Goal: Information Seeking & Learning: Check status

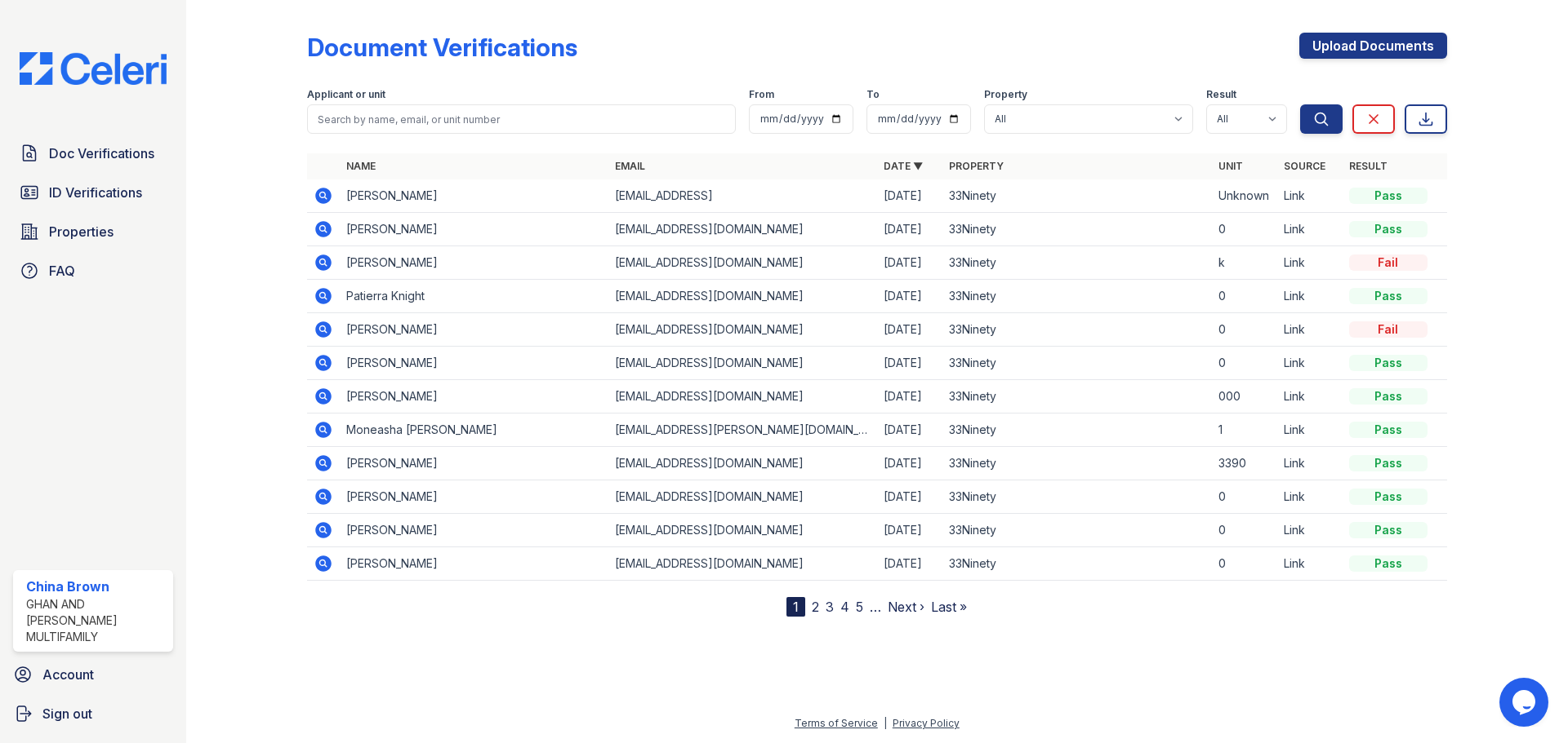
drag, startPoint x: 359, startPoint y: 268, endPoint x: 338, endPoint y: 264, distance: 21.4
click at [359, 268] on td "tonya johnson" at bounding box center [473, 263] width 269 height 34
click at [332, 265] on icon at bounding box center [323, 262] width 20 height 20
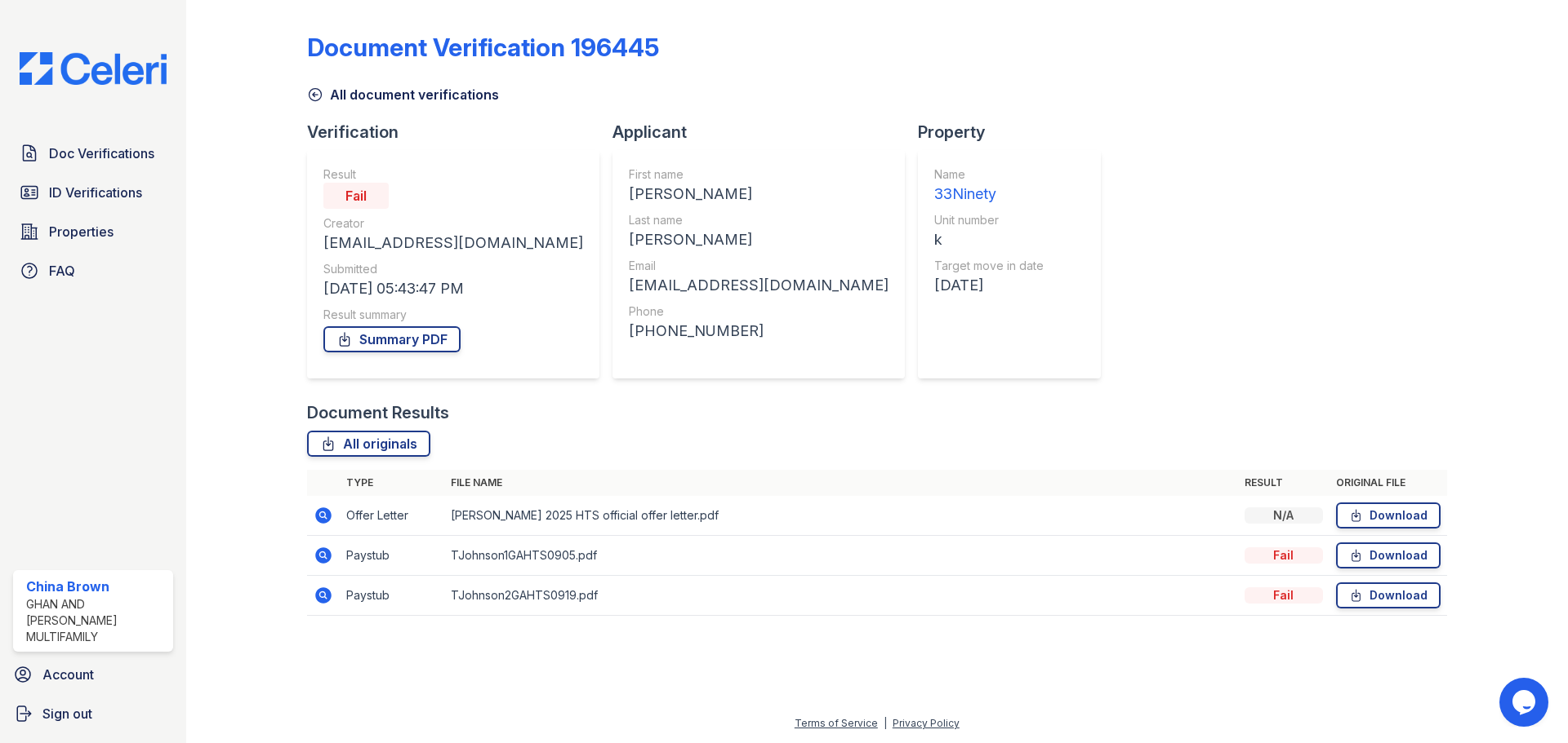
click at [319, 561] on icon at bounding box center [323, 556] width 16 height 16
click at [321, 523] on icon at bounding box center [323, 515] width 16 height 16
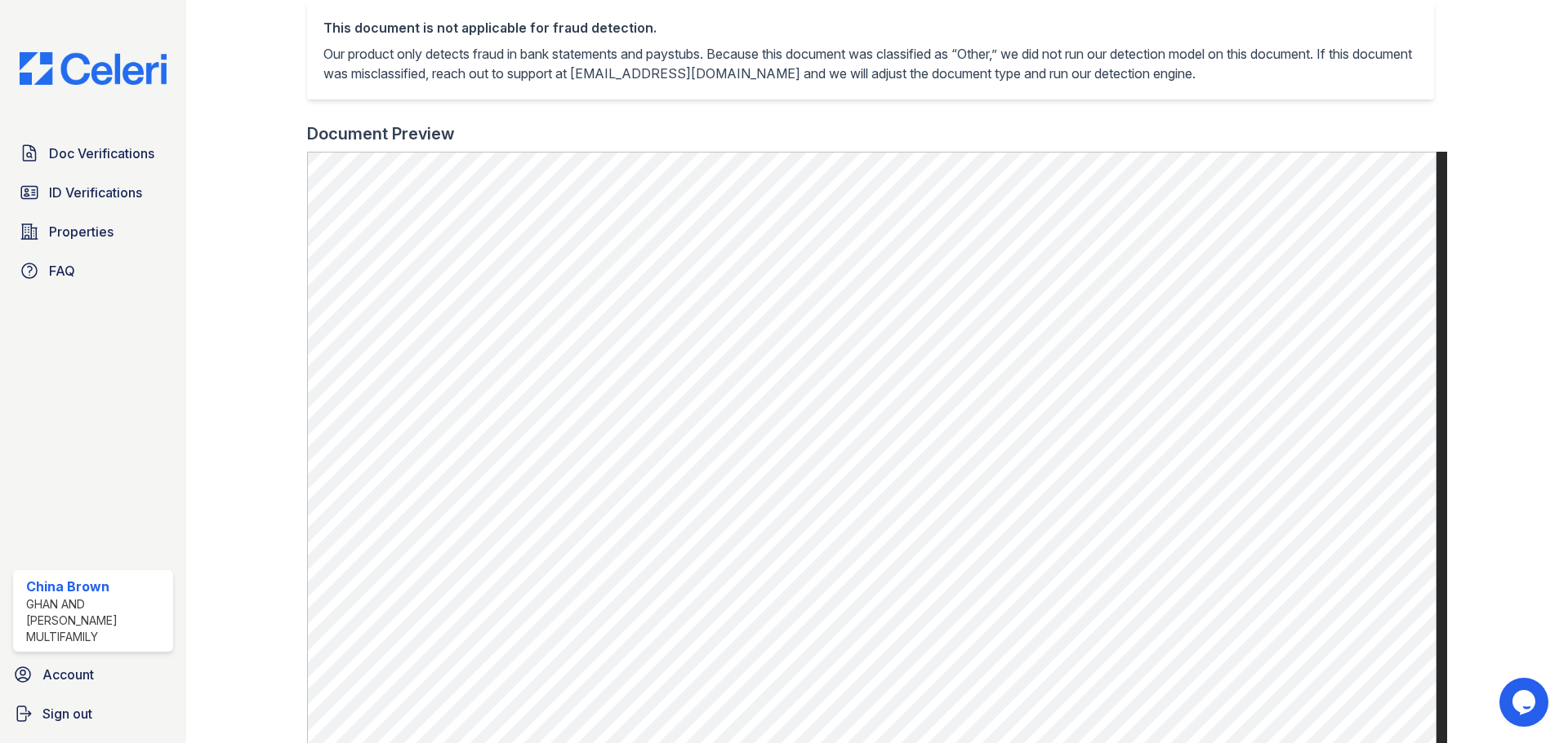
scroll to position [346, 0]
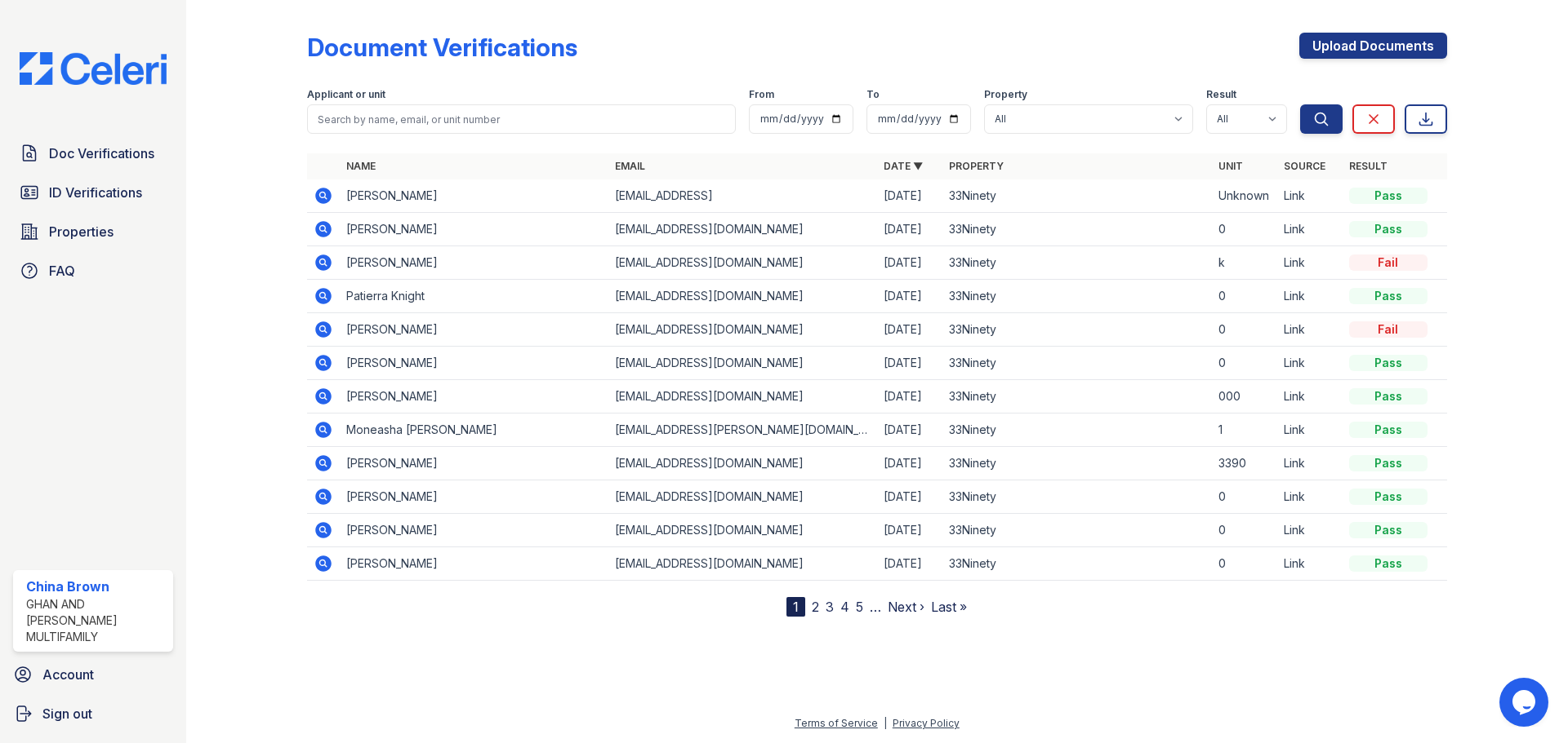
click at [814, 608] on link "2" at bounding box center [815, 607] width 8 height 16
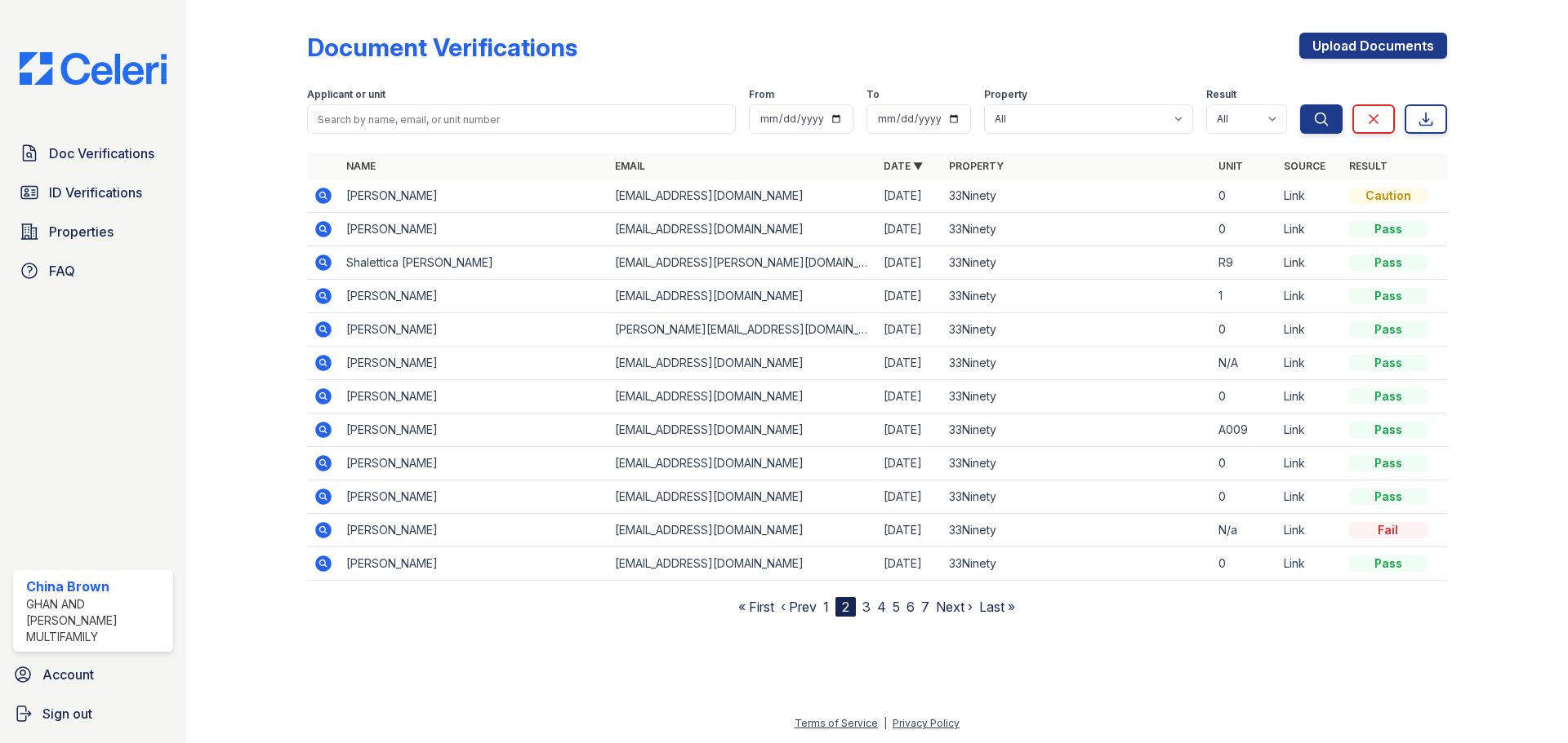
click at [822, 611] on nav "« First ‹ Prev 1 2 3 4 5 6 7 Next › Last »" at bounding box center [876, 607] width 277 height 20
click at [841, 605] on div "2" at bounding box center [845, 607] width 21 height 20
click at [831, 606] on nav "« First ‹ Prev 1 2 3 4 5 6 7 Next › Last »" at bounding box center [876, 607] width 277 height 20
click at [829, 606] on link "1" at bounding box center [825, 607] width 6 height 16
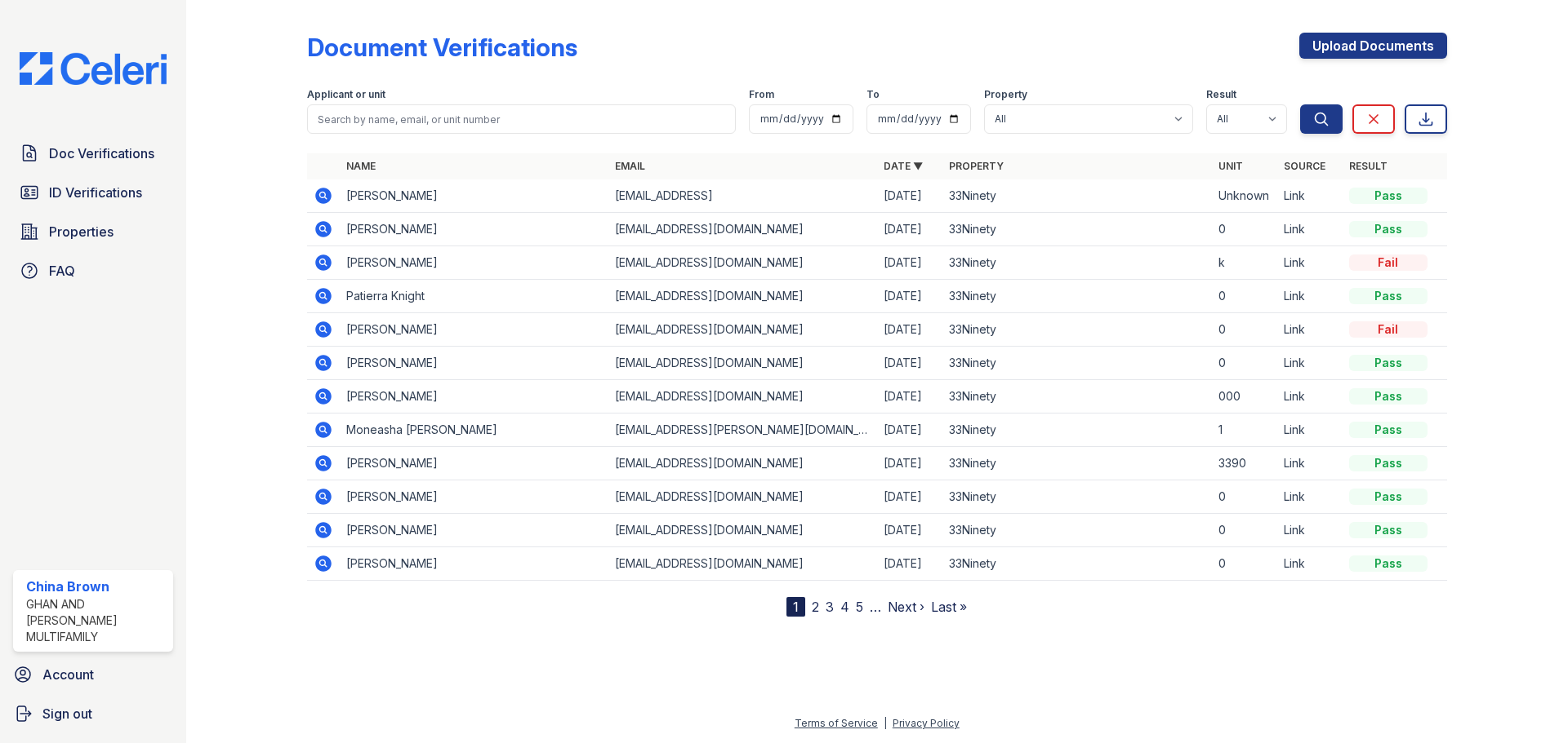
click at [802, 605] on div "1" at bounding box center [796, 607] width 19 height 20
click at [813, 604] on link "2" at bounding box center [815, 607] width 8 height 16
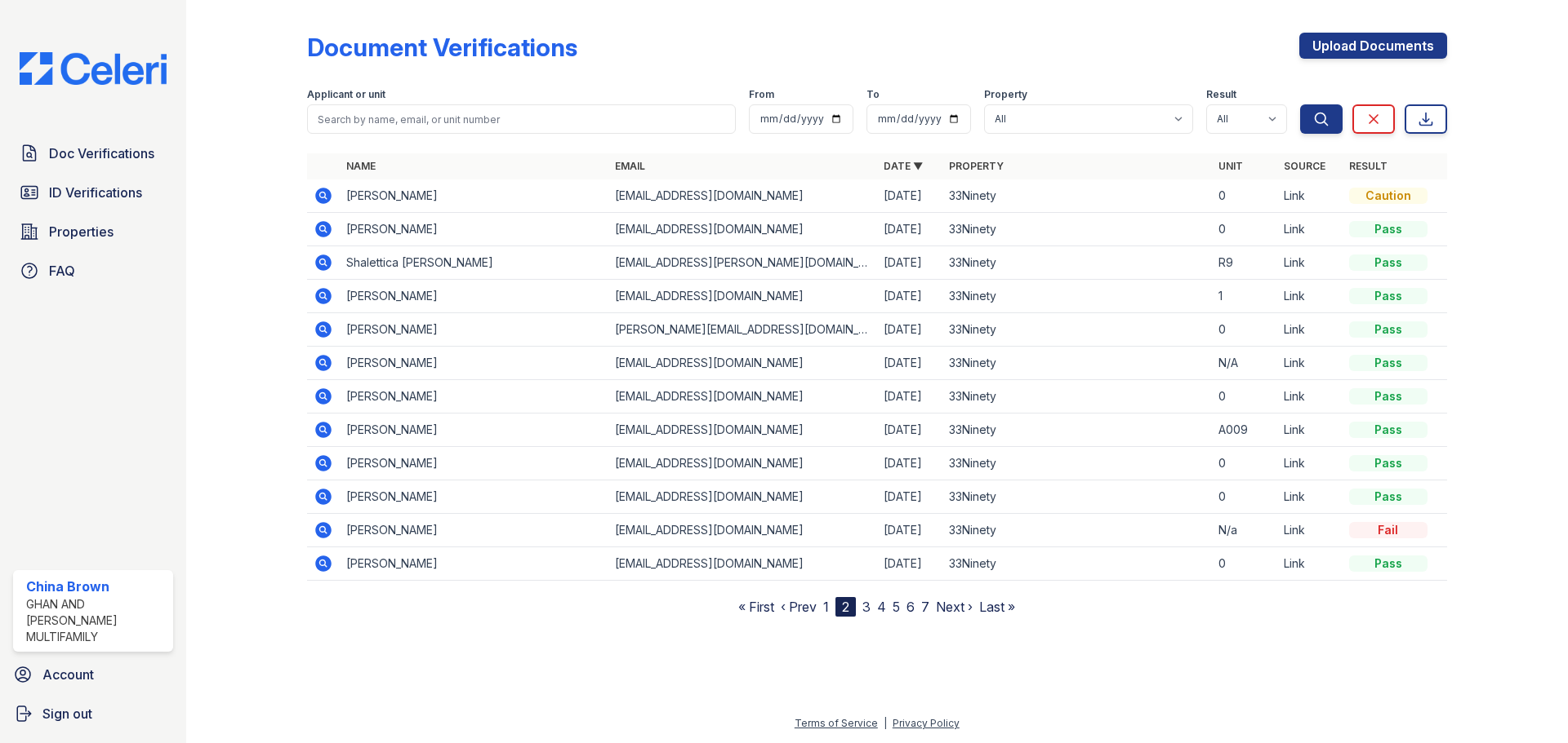
click at [823, 608] on nav "« First ‹ Prev 1 2 3 4 5 6 7 Next › Last »" at bounding box center [876, 607] width 277 height 20
click at [491, 121] on input "search" at bounding box center [522, 119] width 428 height 29
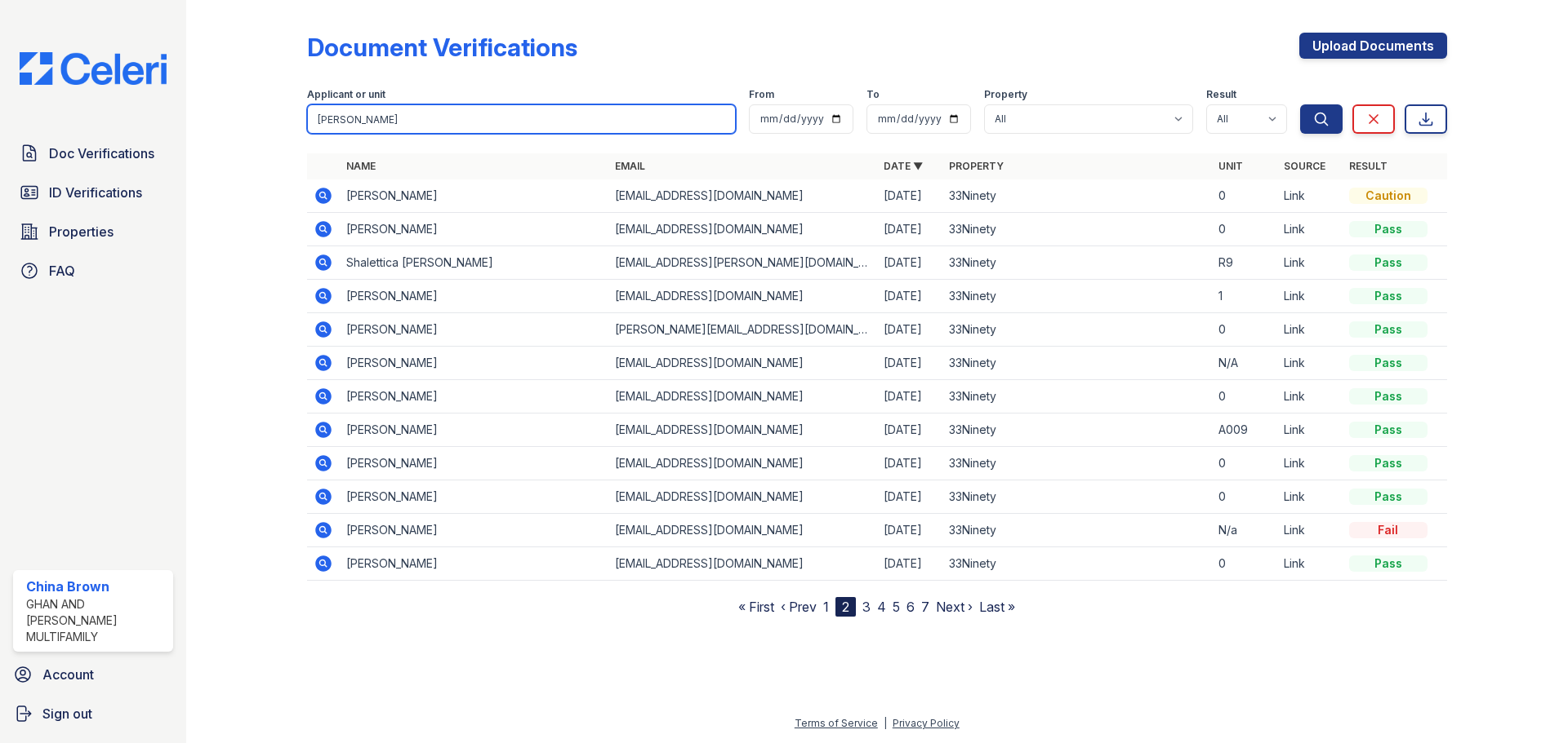
type input "[PERSON_NAME]"
click at [1299, 104] on button "Search" at bounding box center [1320, 119] width 42 height 29
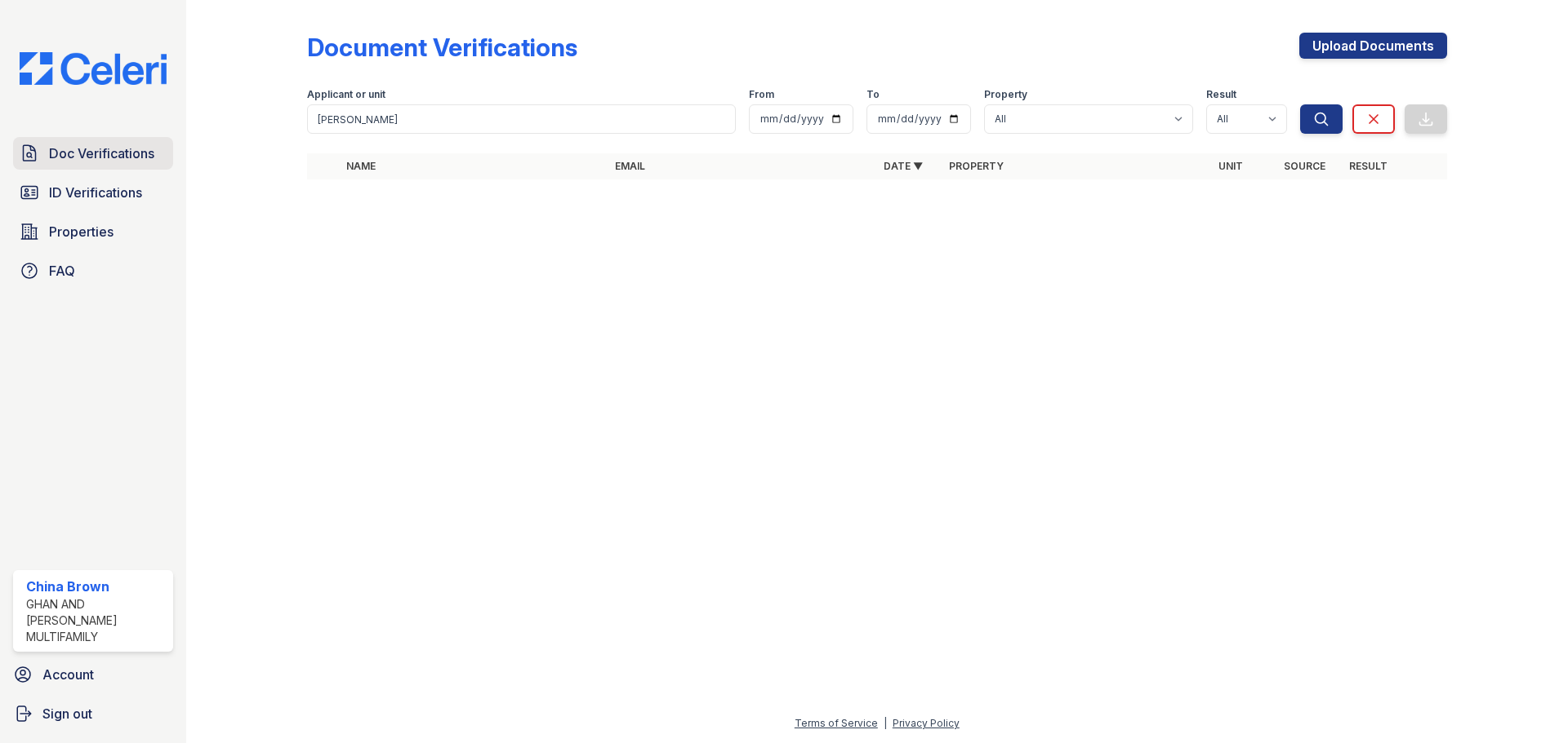
click at [47, 139] on link "Doc Verifications" at bounding box center [92, 154] width 160 height 33
